Goal: Information Seeking & Learning: Compare options

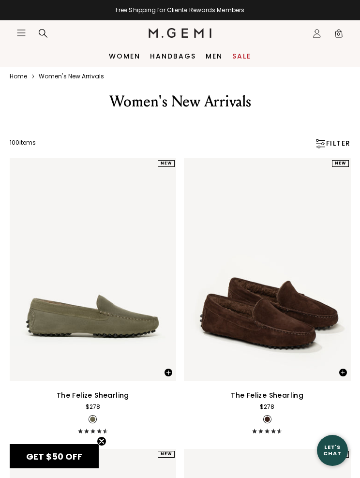
click at [250, 55] on link "Sale" at bounding box center [241, 56] width 19 height 8
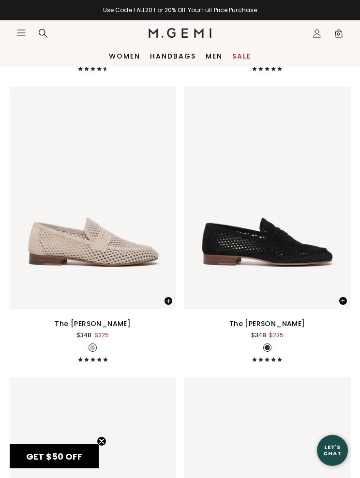
scroll to position [4074, 0]
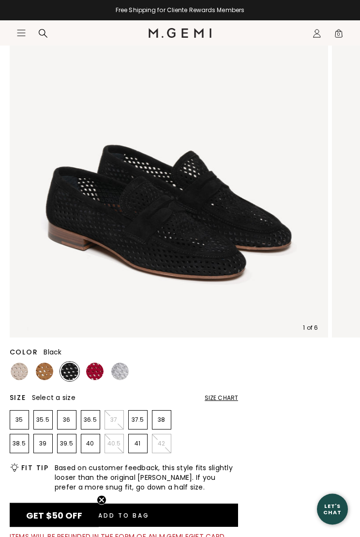
scroll to position [122, 0]
click at [128, 369] on img at bounding box center [119, 371] width 17 height 17
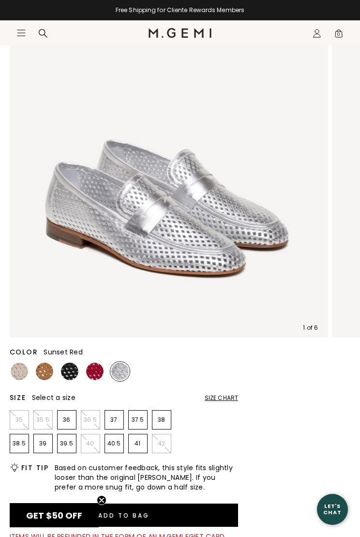
click at [100, 376] on img at bounding box center [94, 371] width 17 height 17
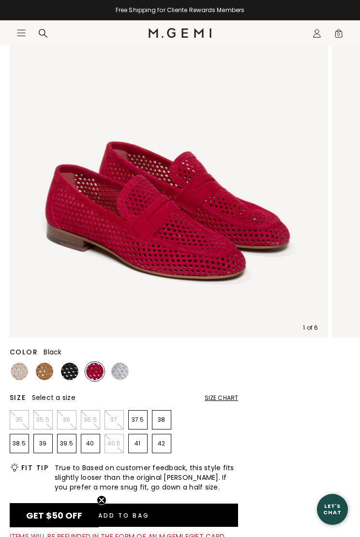
click at [75, 374] on img at bounding box center [69, 371] width 17 height 17
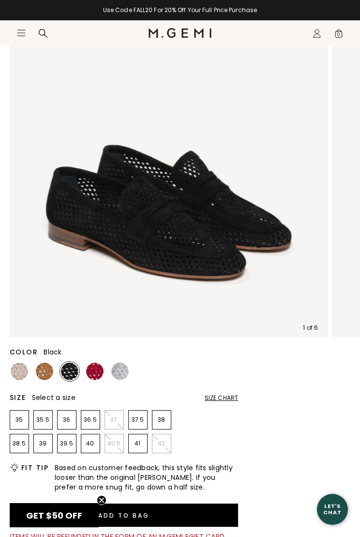
click at [51, 374] on img at bounding box center [44, 371] width 17 height 17
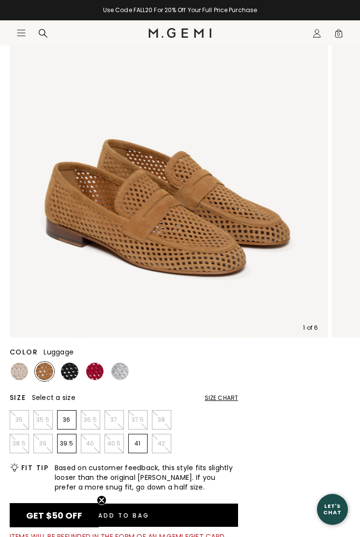
click at [23, 371] on img at bounding box center [19, 371] width 17 height 17
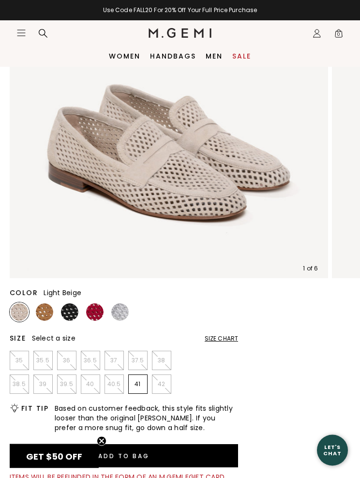
scroll to position [181, 0]
click at [242, 53] on link "Sale" at bounding box center [241, 56] width 19 height 8
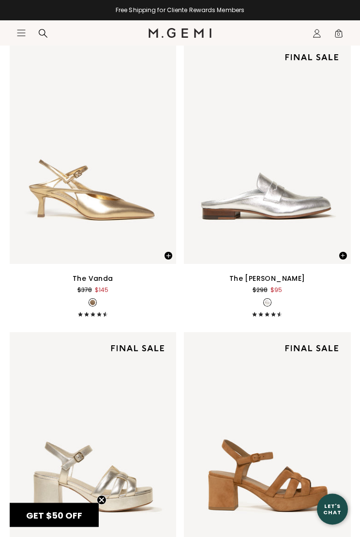
scroll to position [6449, 0]
